Goal: Task Accomplishment & Management: Manage account settings

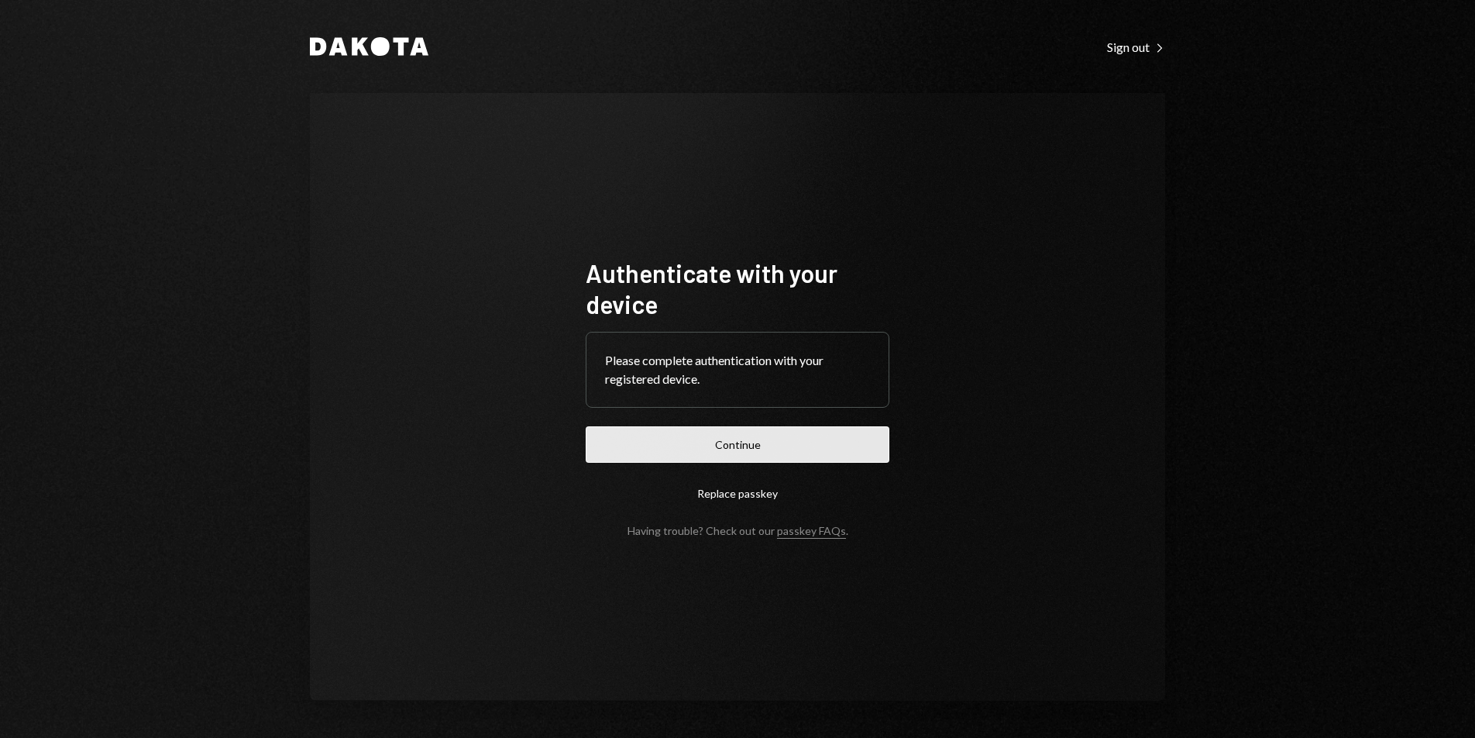
click at [797, 458] on button "Continue" at bounding box center [738, 444] width 304 height 36
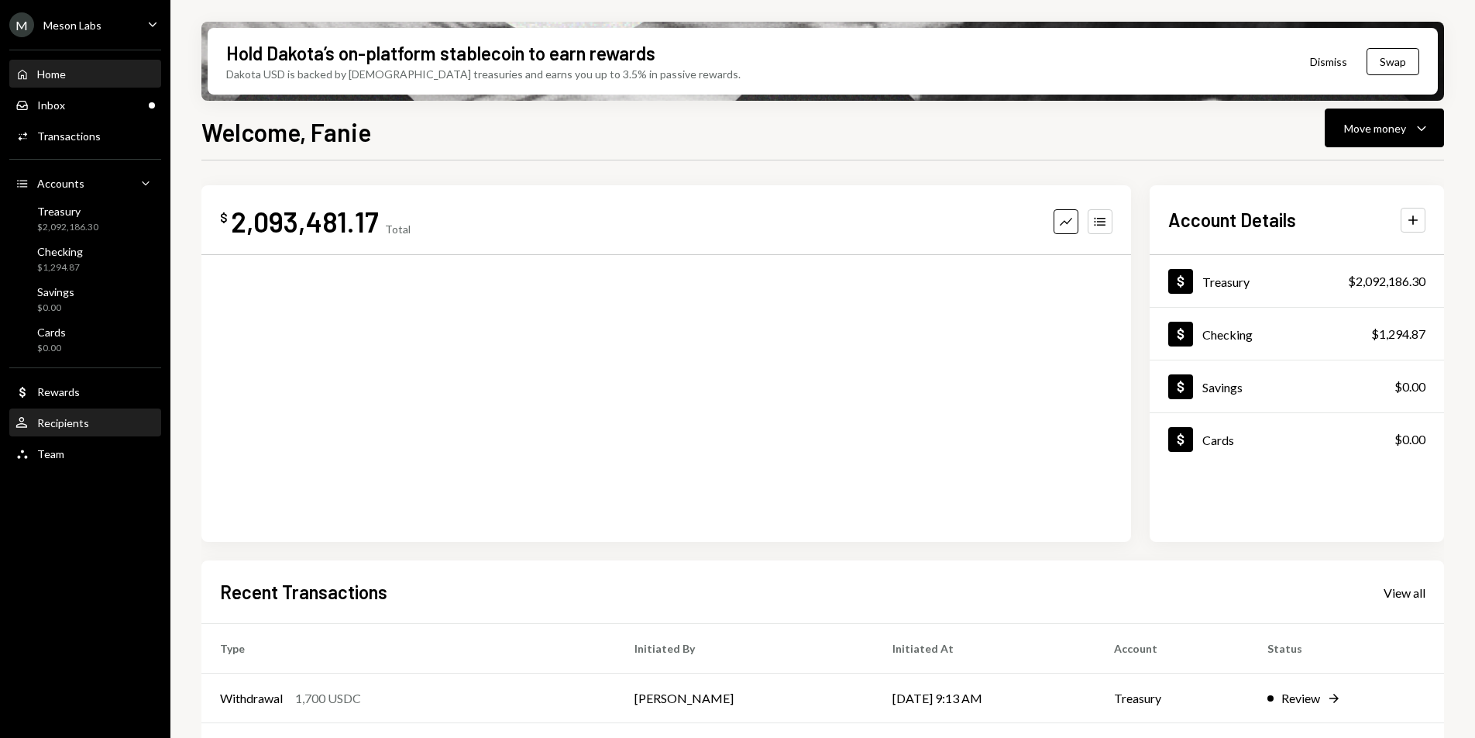
click at [56, 423] on div "Recipients" at bounding box center [63, 422] width 52 height 13
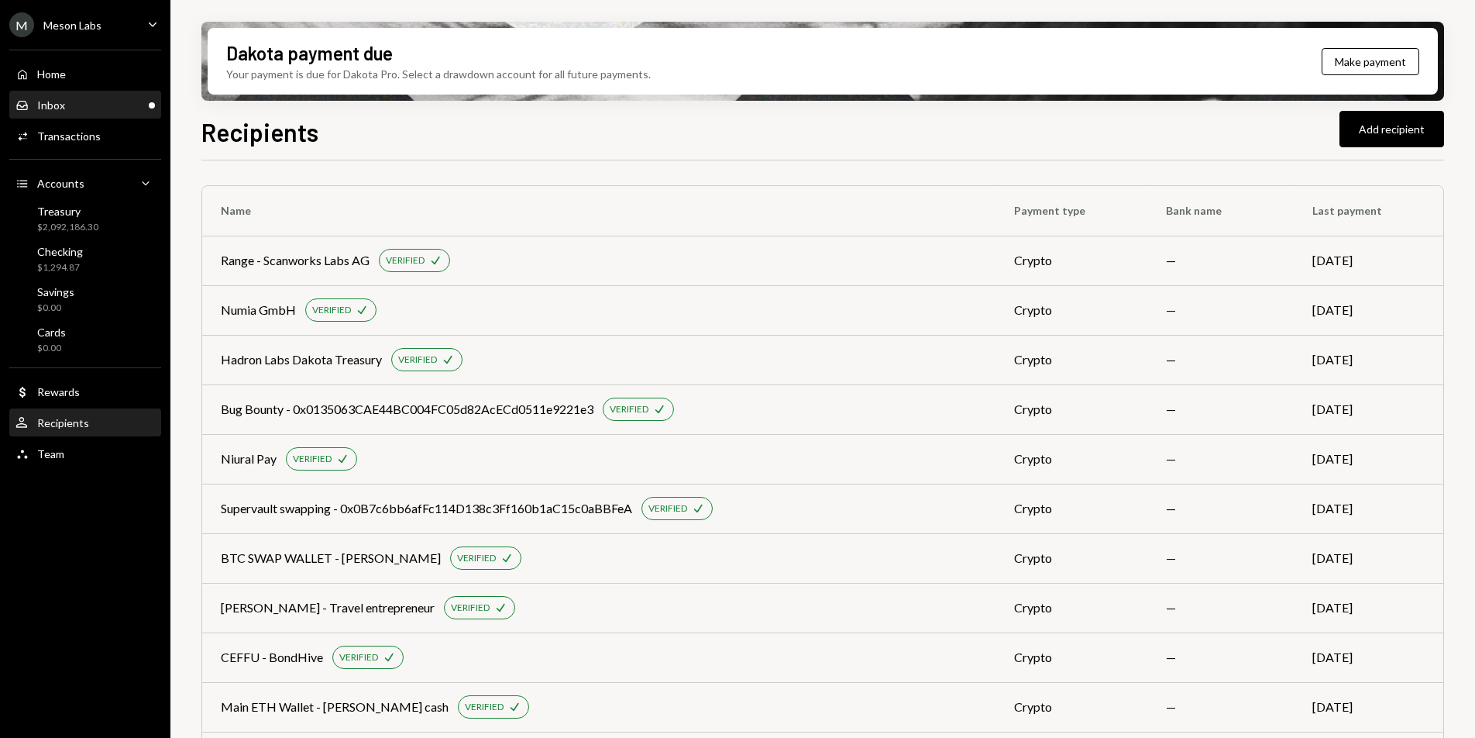
click at [98, 108] on div "Inbox Inbox" at bounding box center [84, 105] width 139 height 14
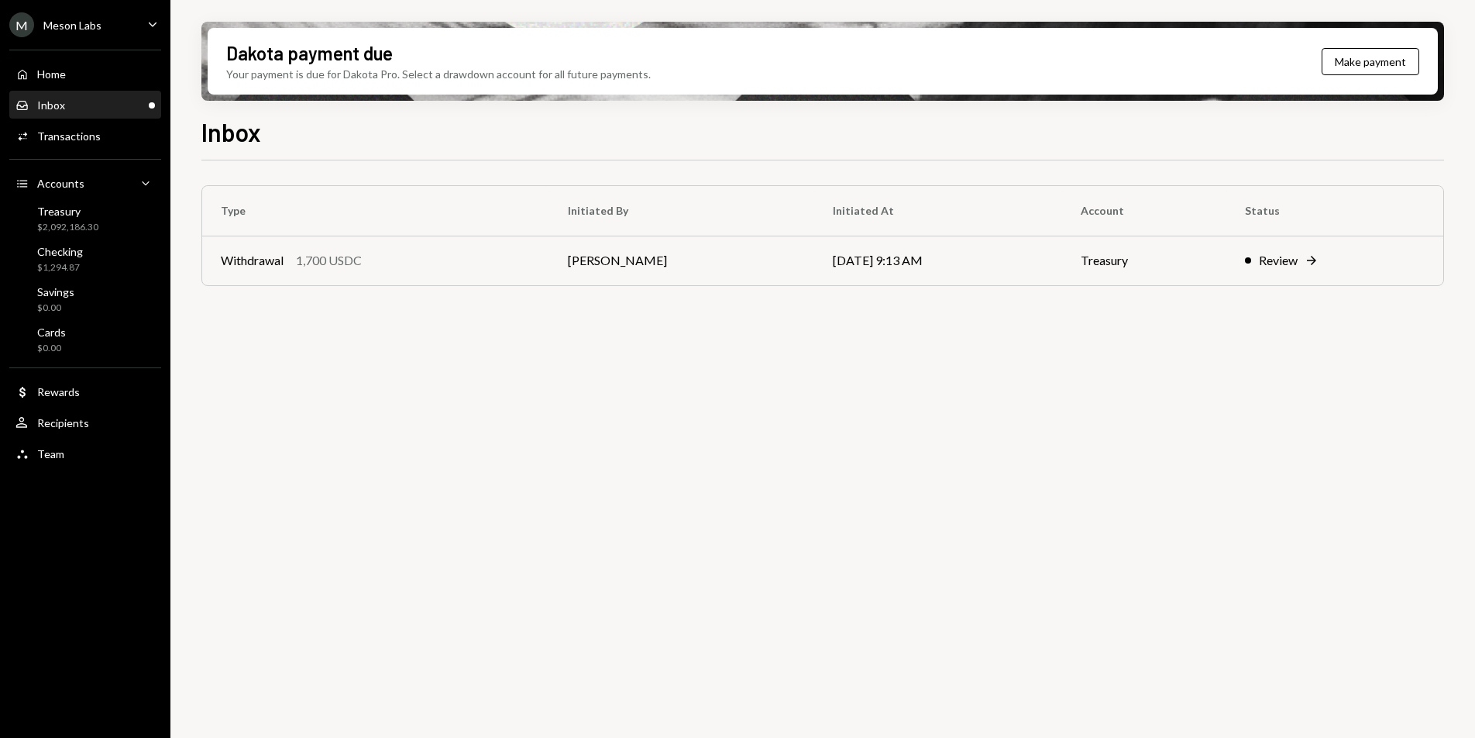
click at [105, 30] on div "M Meson Labs Caret Down" at bounding box center [85, 24] width 170 height 25
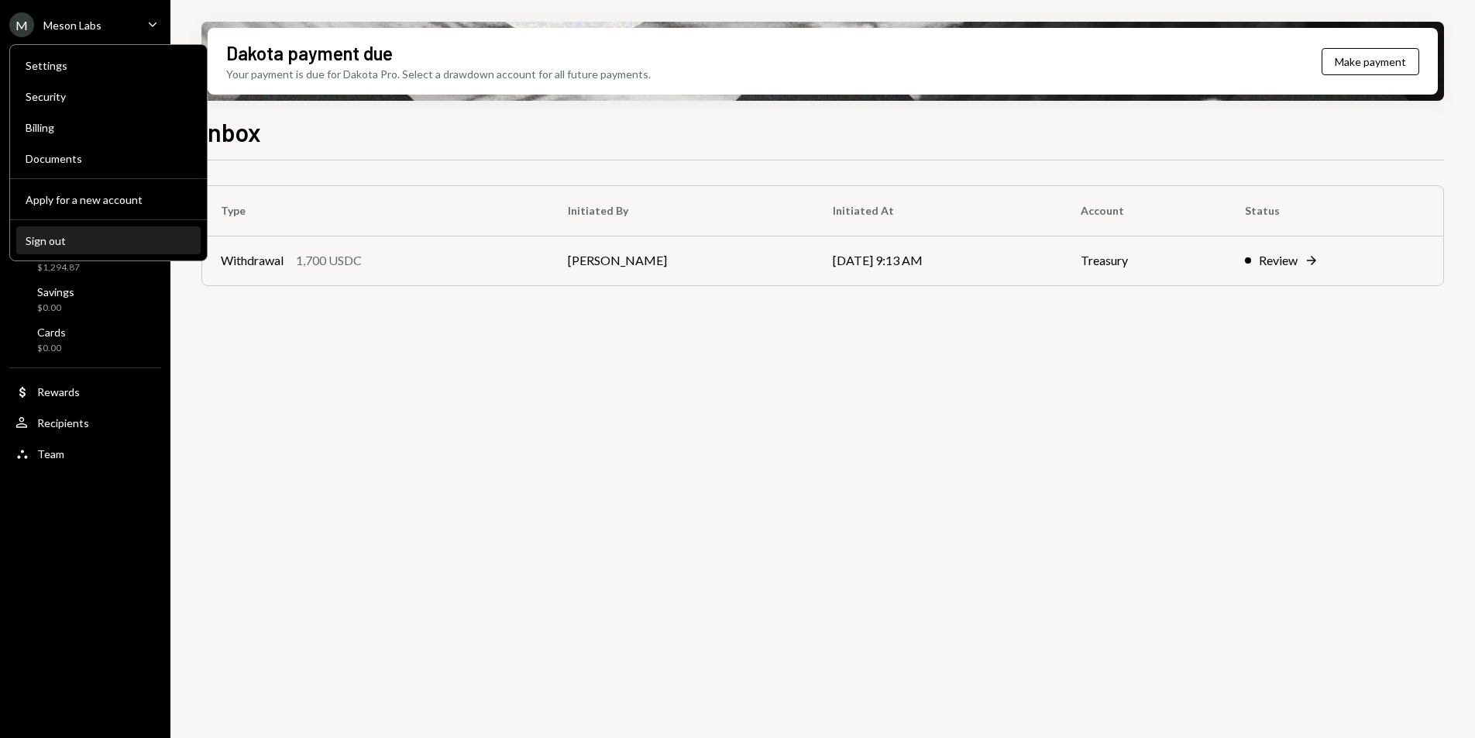
click at [66, 237] on div "Sign out" at bounding box center [109, 240] width 166 height 13
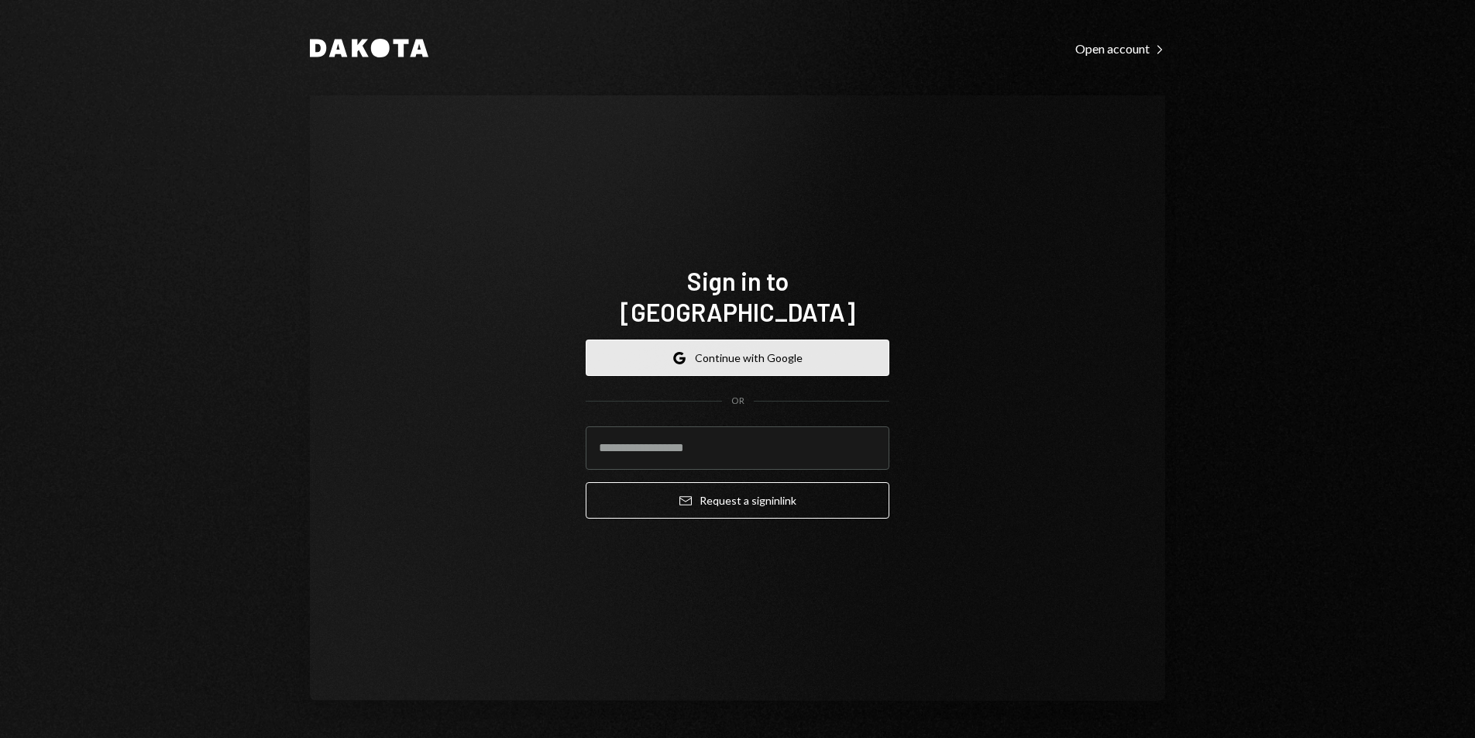
click at [672, 339] on button "Google Continue with Google" at bounding box center [738, 357] width 304 height 36
